Goal: Communication & Community: Answer question/provide support

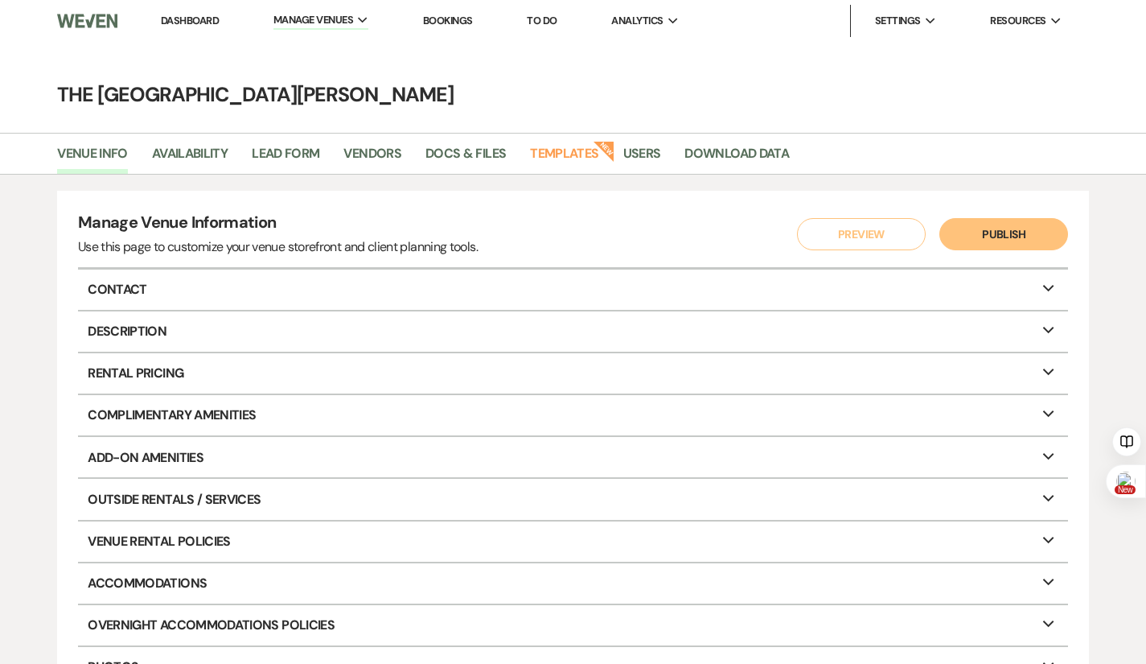
click at [442, 24] on link "Bookings" at bounding box center [448, 21] width 50 height 14
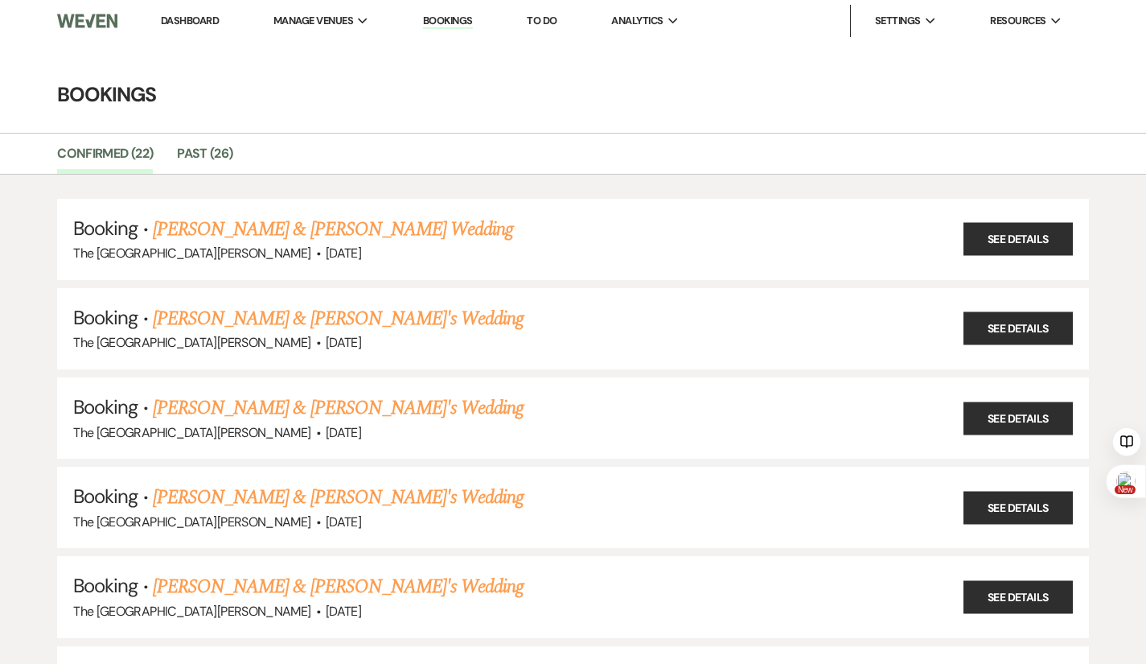
click at [192, 14] on link "Dashboard" at bounding box center [190, 21] width 58 height 14
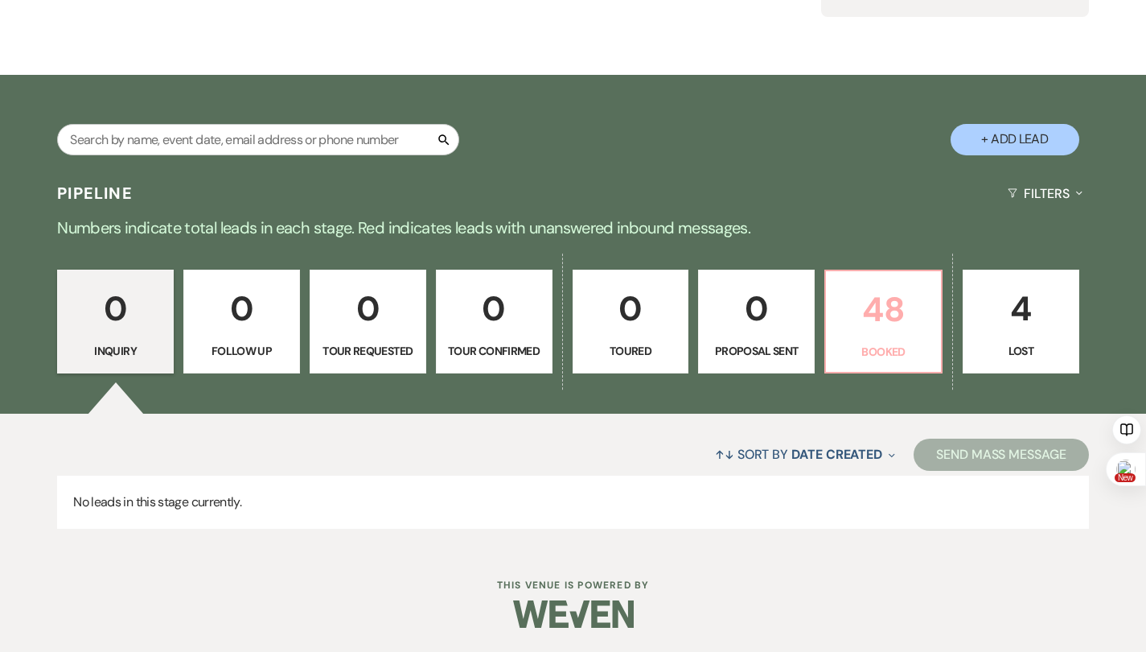
click at [874, 329] on p "48" at bounding box center [884, 309] width 96 height 54
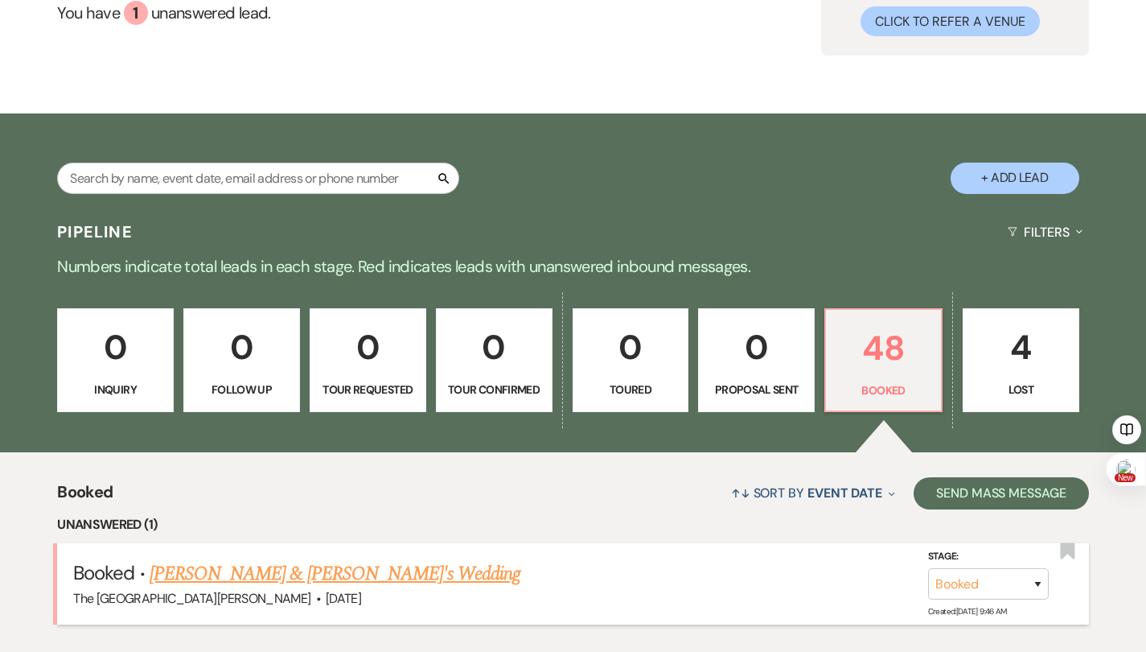
scroll to position [448, 0]
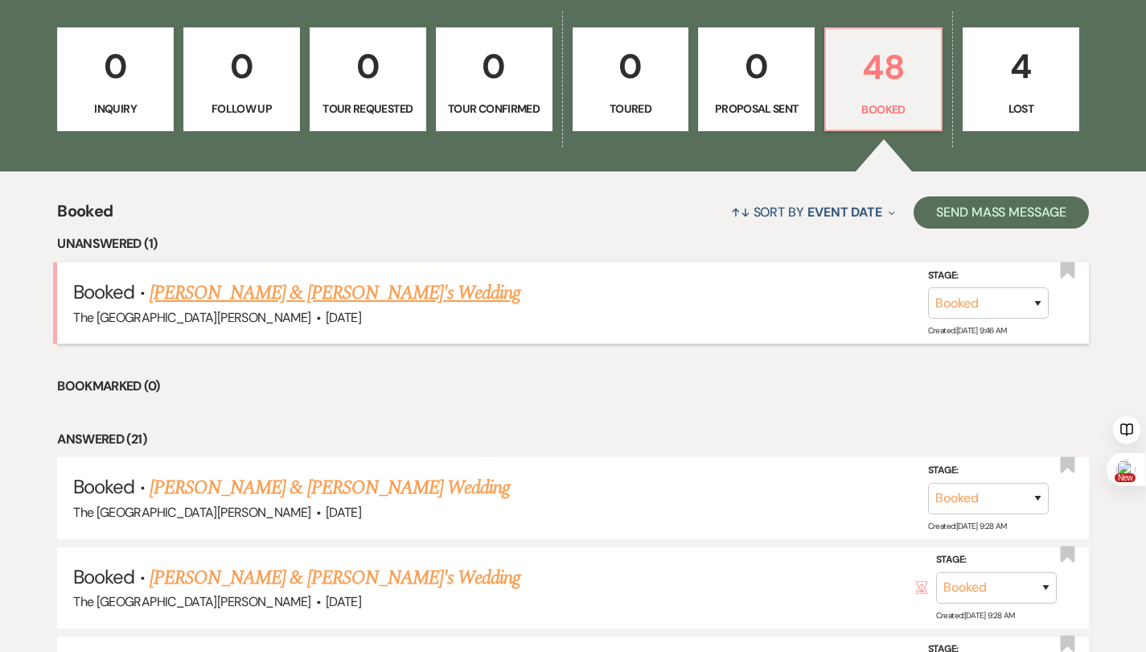
click at [330, 288] on link "[PERSON_NAME] & [PERSON_NAME]'s Wedding" at bounding box center [336, 292] width 372 height 29
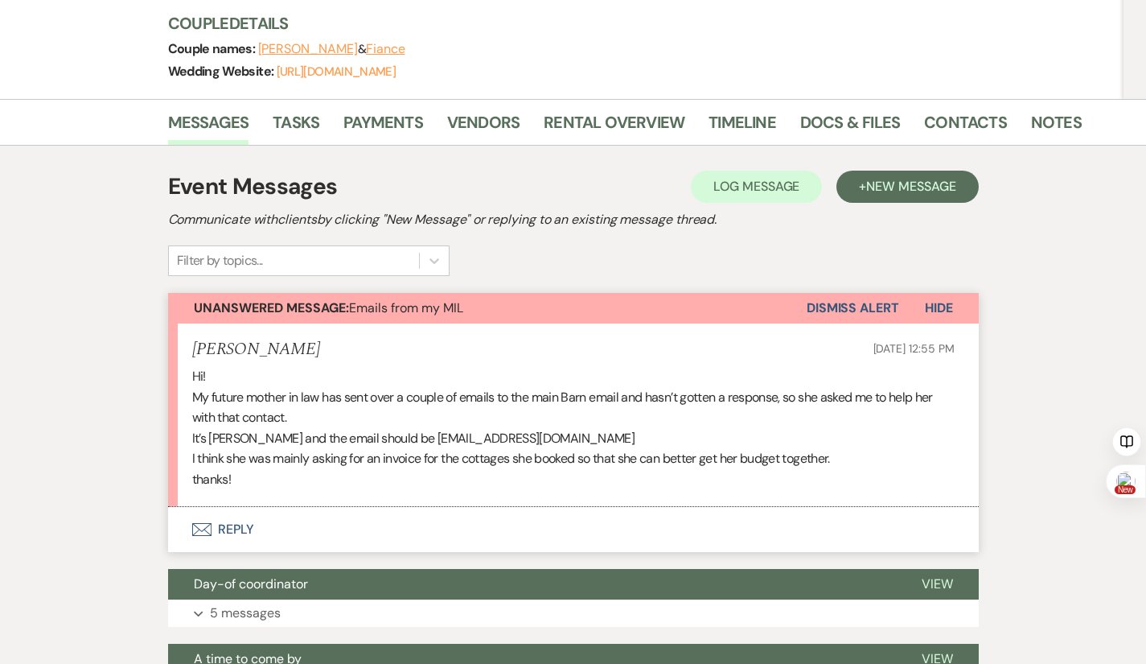
scroll to position [241, 0]
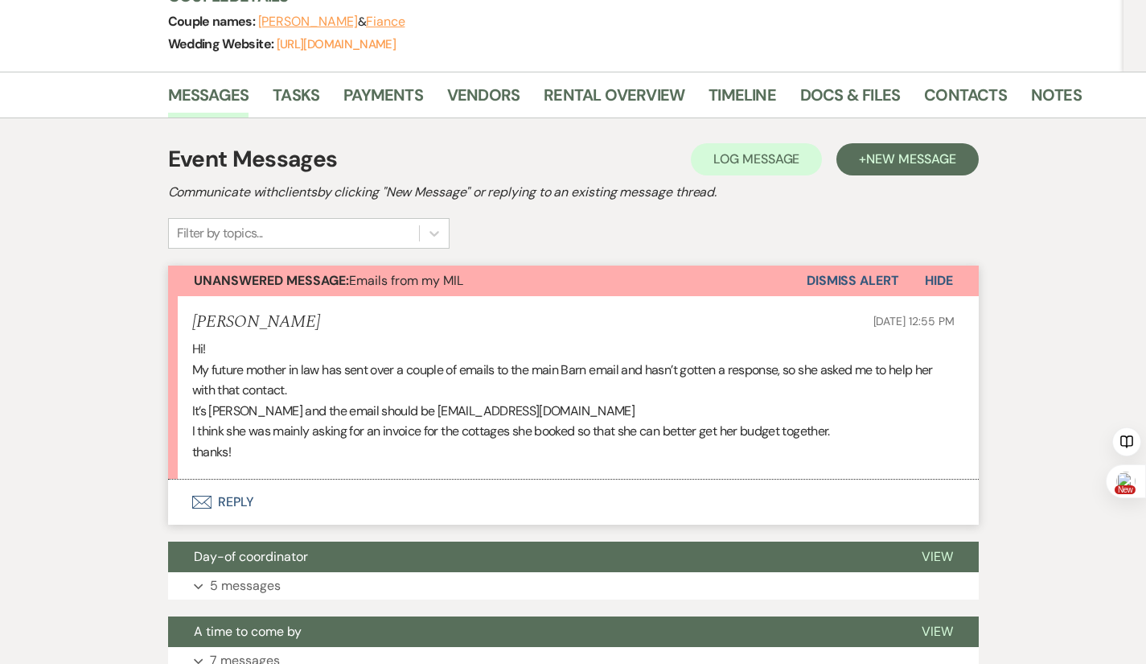
click at [190, 479] on button "Envelope Reply" at bounding box center [573, 501] width 811 height 45
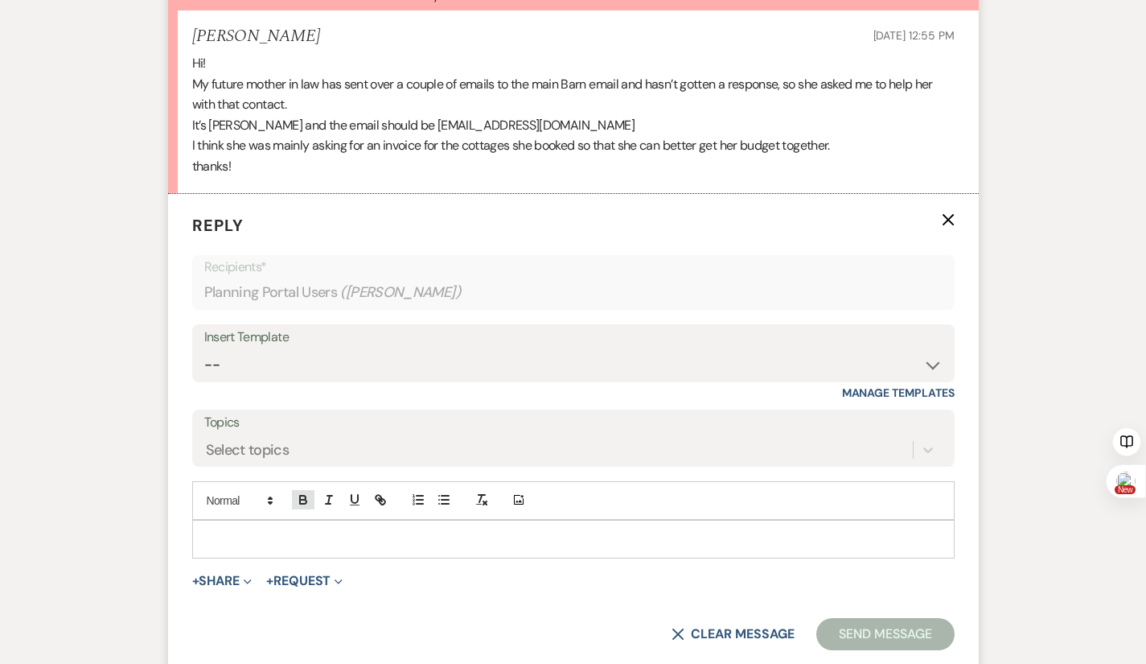
scroll to position [534, 0]
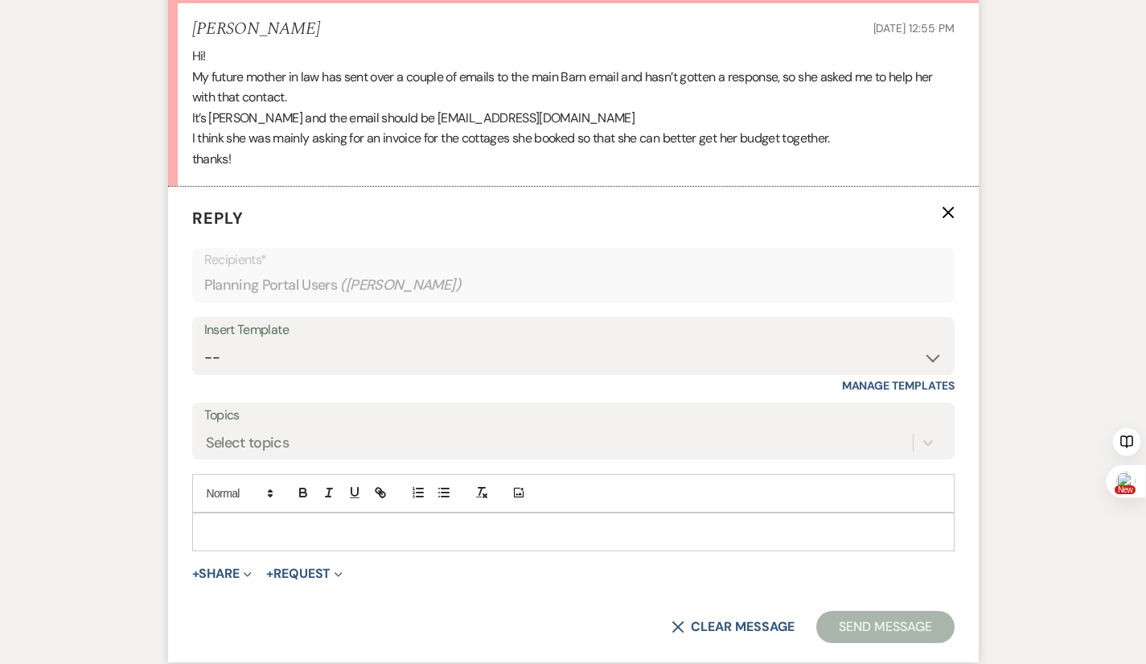
click at [205, 523] on p at bounding box center [573, 532] width 737 height 18
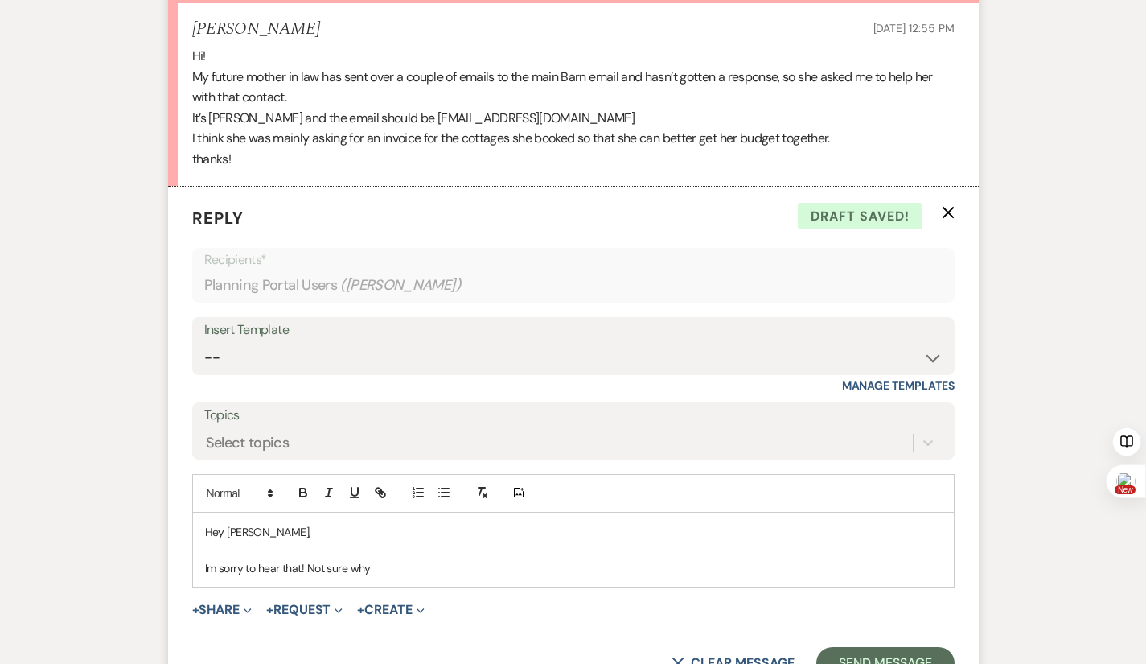
click at [205, 559] on p "Im sorry to hear that! Not sure why" at bounding box center [573, 568] width 737 height 18
click at [335, 559] on p "I'm sorry to hear that! Not sure why" at bounding box center [573, 568] width 737 height 18
click at [364, 559] on p "I'm sorry to hear that! Not sure why we havent recived her emails. I" at bounding box center [573, 568] width 737 height 18
click at [398, 559] on p "I'm sorry to hear that! Not sure why we haven't recived her emails. I" at bounding box center [573, 568] width 737 height 18
drag, startPoint x: 405, startPoint y: 549, endPoint x: 587, endPoint y: 549, distance: 182.6
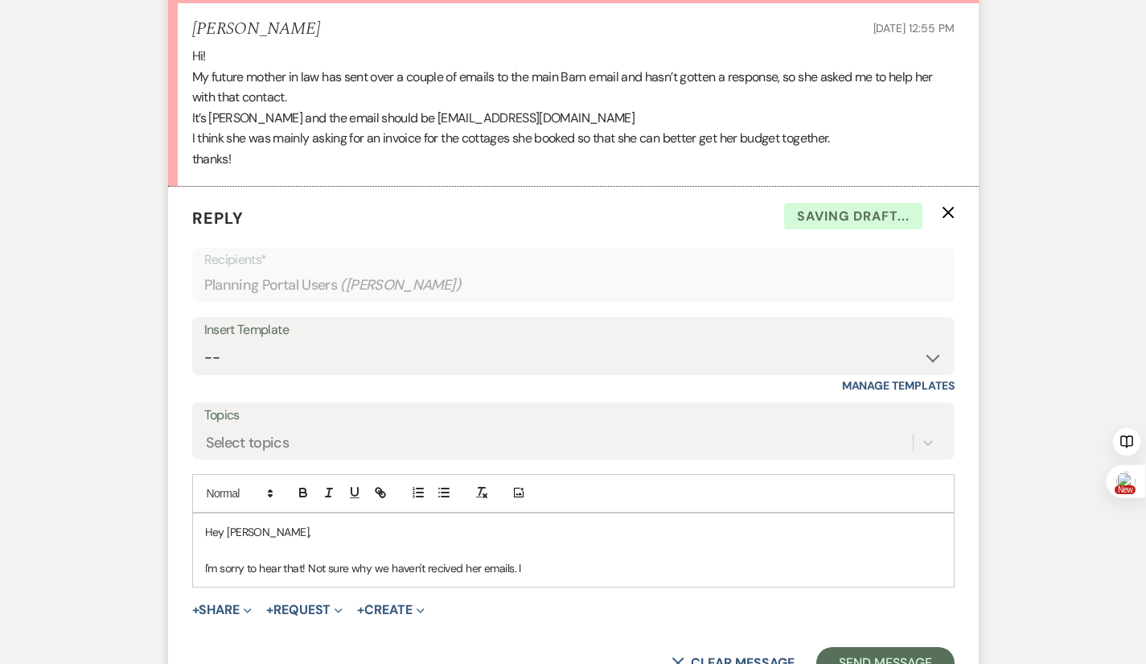
click at [587, 559] on p "I'm sorry to hear that! Not sure why we haven't recived her emails. I" at bounding box center [573, 568] width 737 height 18
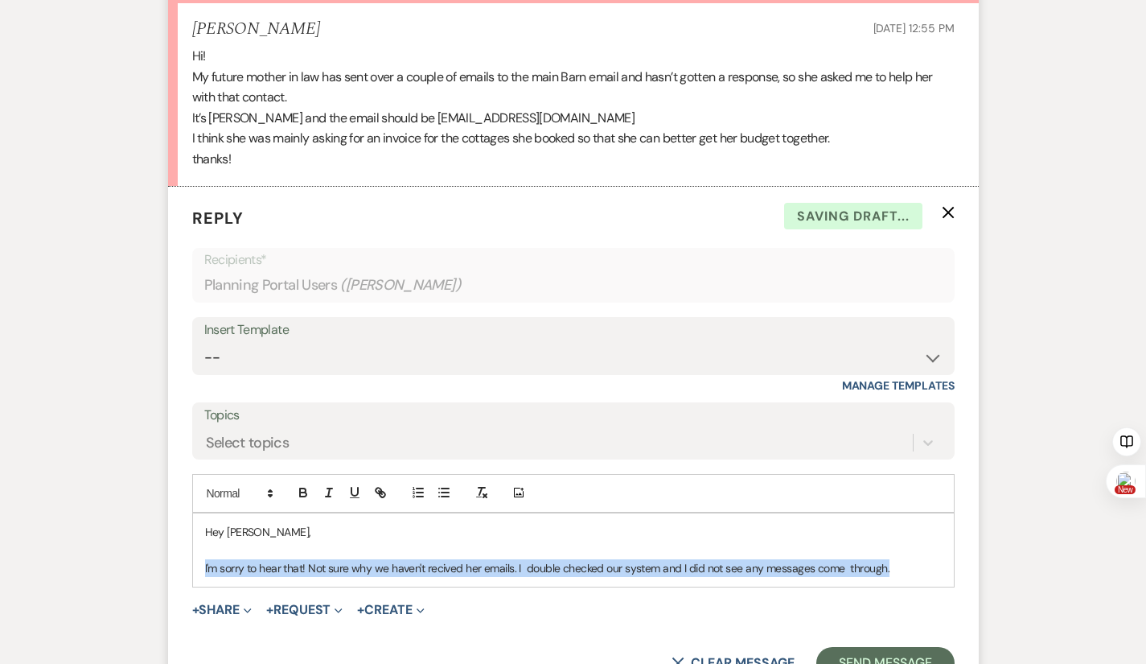
drag, startPoint x: 859, startPoint y: 541, endPoint x: 131, endPoint y: 549, distance: 728.1
click at [168, 549] on form "Reply X Saving draft... Recipients* Planning Portal Users ( [PERSON_NAME] ) Ins…" at bounding box center [573, 443] width 811 height 512
copy p "I'm sorry to hear that! Not sure why we haven't recived her emails. I double ch…"
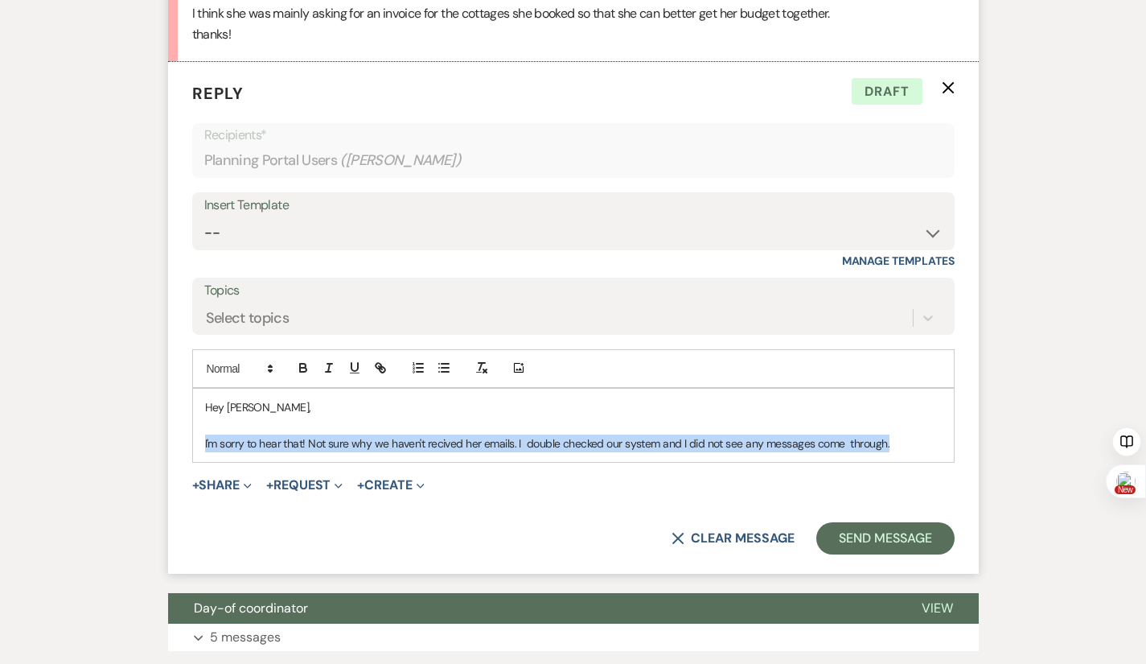
scroll to position [695, 0]
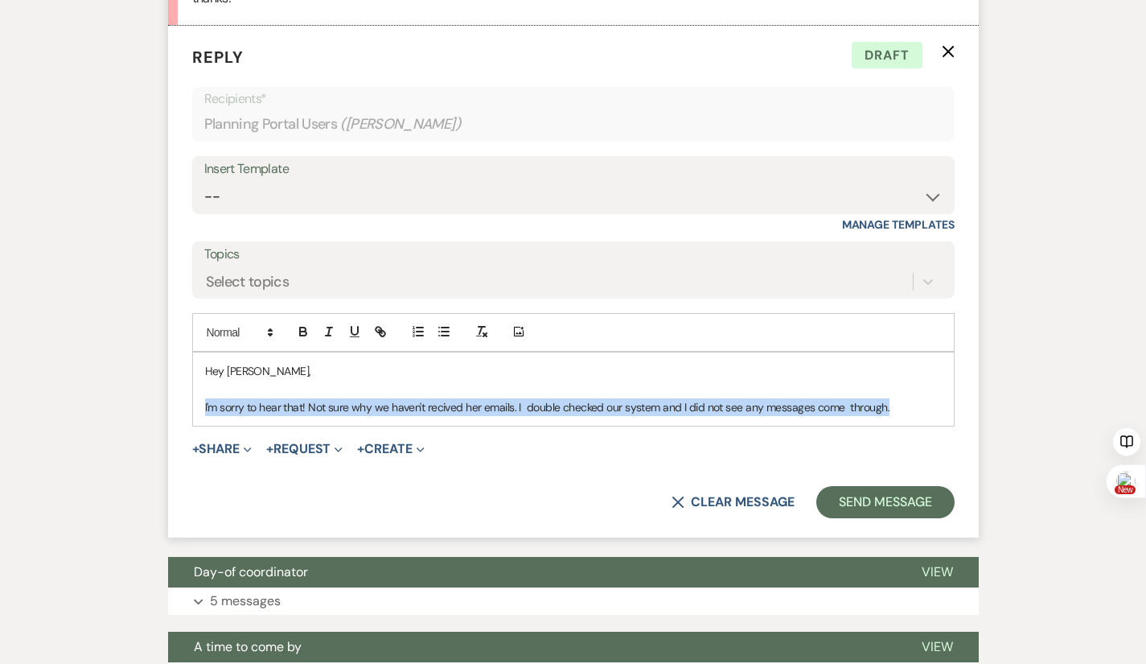
click at [608, 398] on p "I'm sorry to hear that! Not sure why we haven't recived her emails. I double ch…" at bounding box center [573, 407] width 737 height 18
drag, startPoint x: 850, startPoint y: 379, endPoint x: 120, endPoint y: 385, distance: 730.5
click at [168, 385] on form "Reply X Draft Recipients* Planning Portal Users ( [PERSON_NAME] ) Insert Templa…" at bounding box center [573, 282] width 811 height 512
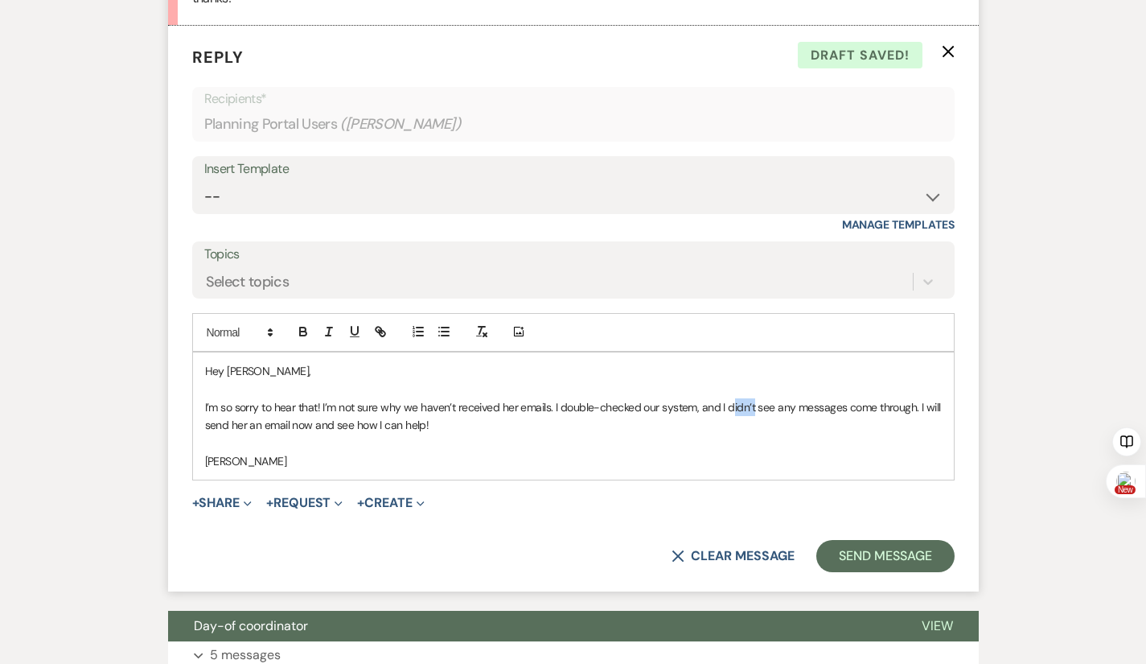
drag, startPoint x: 698, startPoint y: 385, endPoint x: 677, endPoint y: 387, distance: 21.9
click at [677, 398] on p "I’m so sorry to hear that! I’m not sure why we haven’t received her emails. I d…" at bounding box center [573, 416] width 737 height 36
click at [306, 398] on p "I’m so sorry to hear that! I’m not sure why we haven’t received her emails. I d…" at bounding box center [573, 416] width 737 height 36
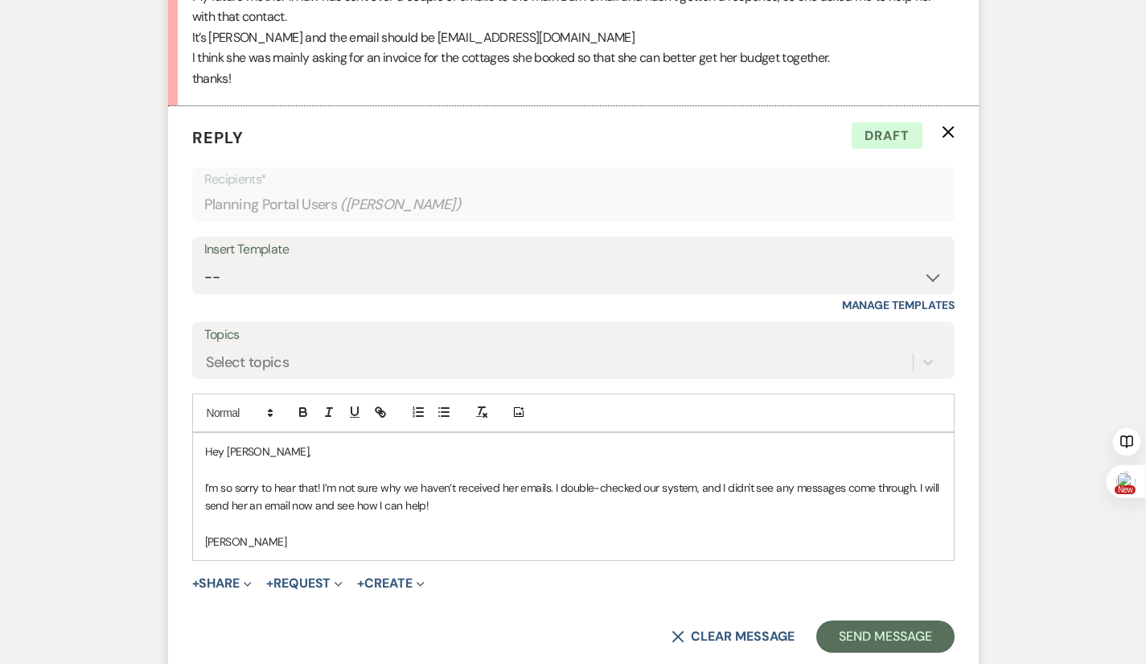
scroll to position [775, 0]
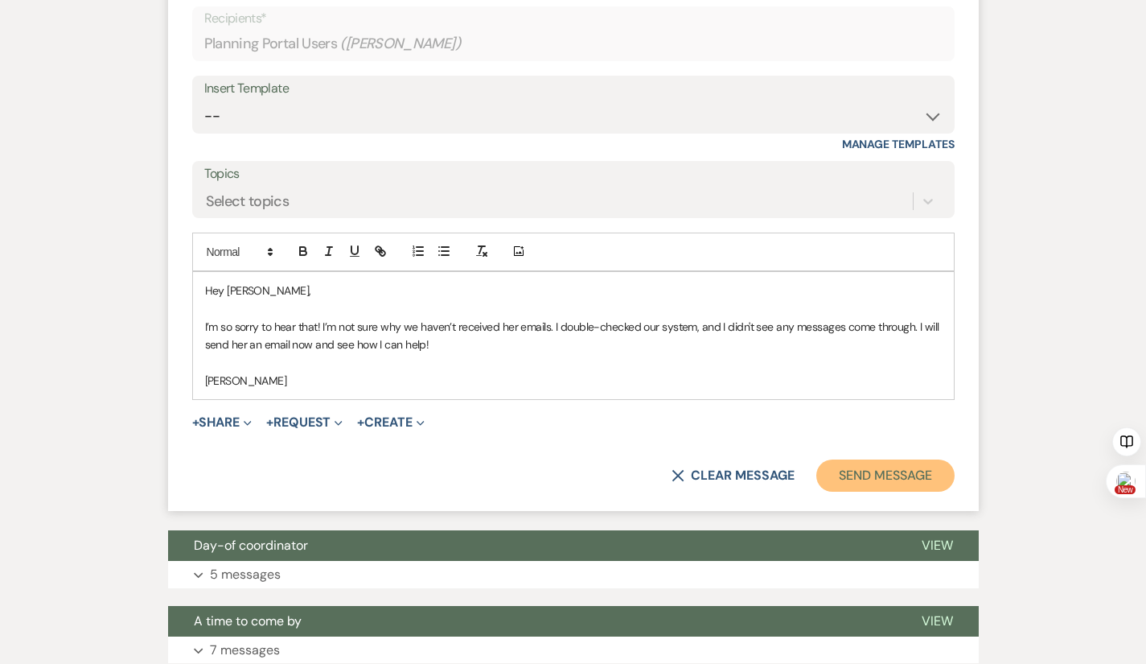
click at [945, 459] on button "Send Message" at bounding box center [886, 475] width 138 height 32
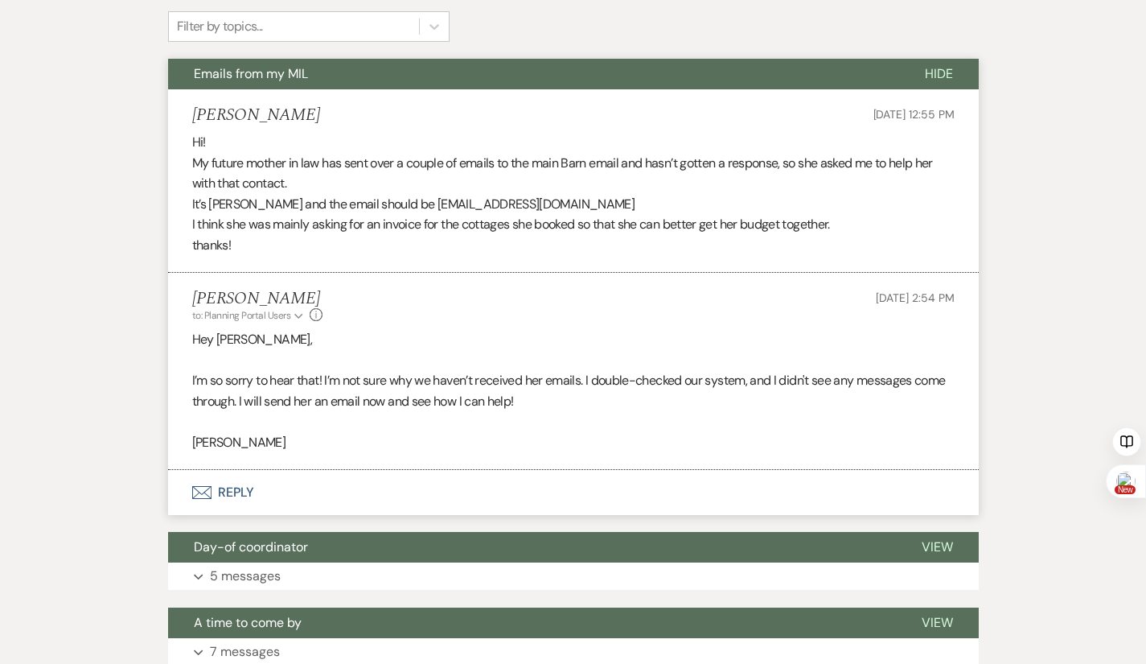
scroll to position [389, 0]
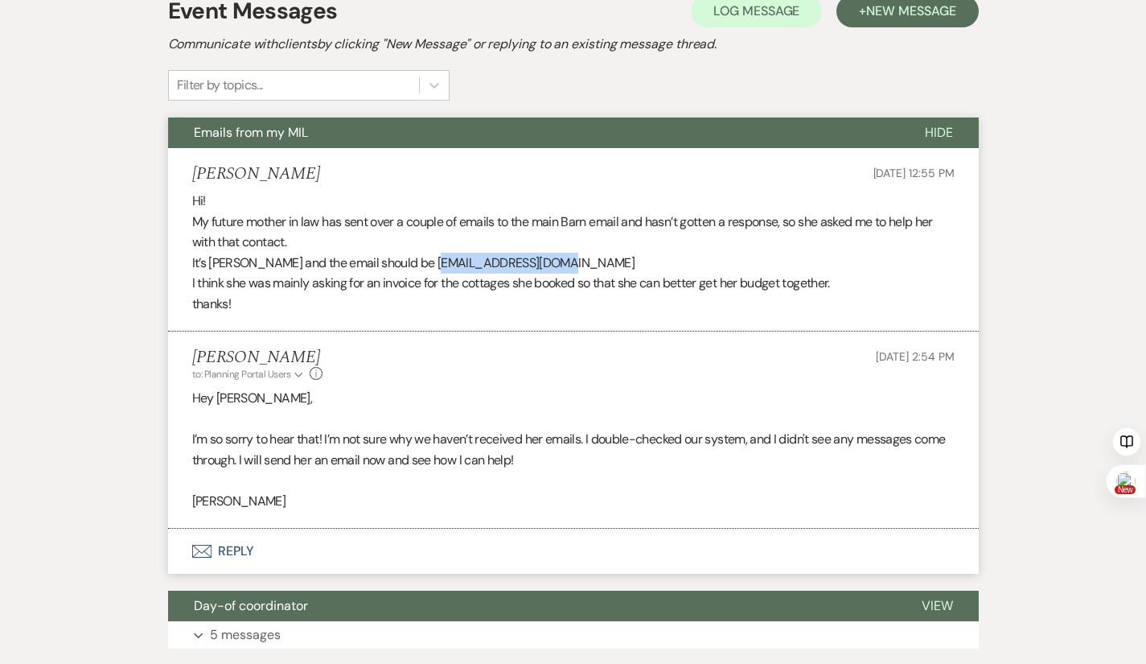
drag, startPoint x: 512, startPoint y: 241, endPoint x: 378, endPoint y: 248, distance: 134.5
click at [378, 253] on p "It’s [PERSON_NAME] and the email should be [EMAIL_ADDRESS][DOMAIN_NAME]" at bounding box center [573, 263] width 763 height 21
copy p "[EMAIL_ADDRESS][DOMAIN_NAME]"
